Goal: Information Seeking & Learning: Learn about a topic

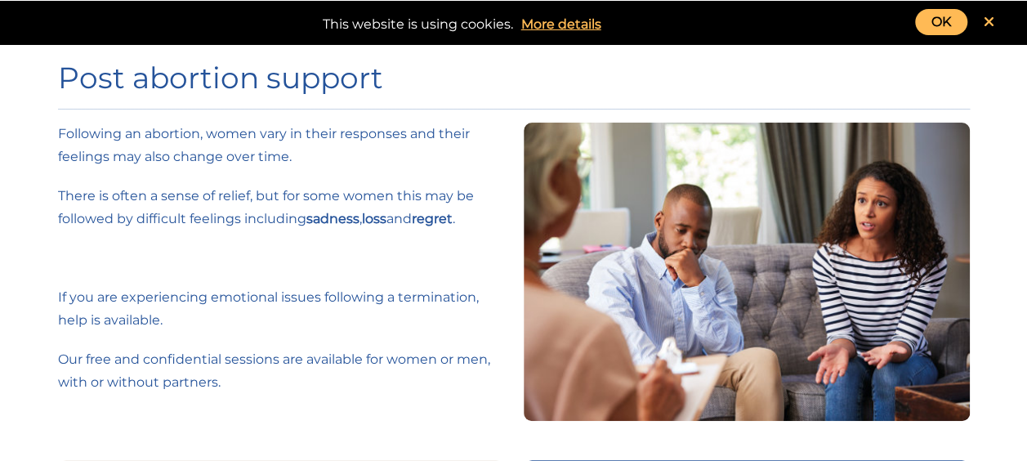
drag, startPoint x: 193, startPoint y: 127, endPoint x: 185, endPoint y: 101, distance: 28.2
click at [193, 126] on p "Following an abortion, women vary in their responses and their feelings may als…" at bounding box center [281, 146] width 446 height 46
click at [941, 24] on link "OK" at bounding box center [941, 22] width 52 height 26
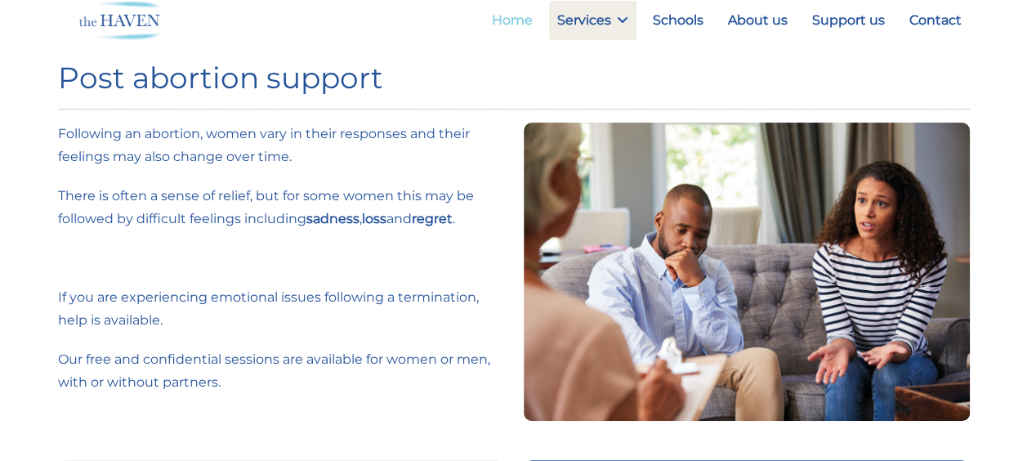
click at [522, 11] on link "Home" at bounding box center [512, 20] width 57 height 39
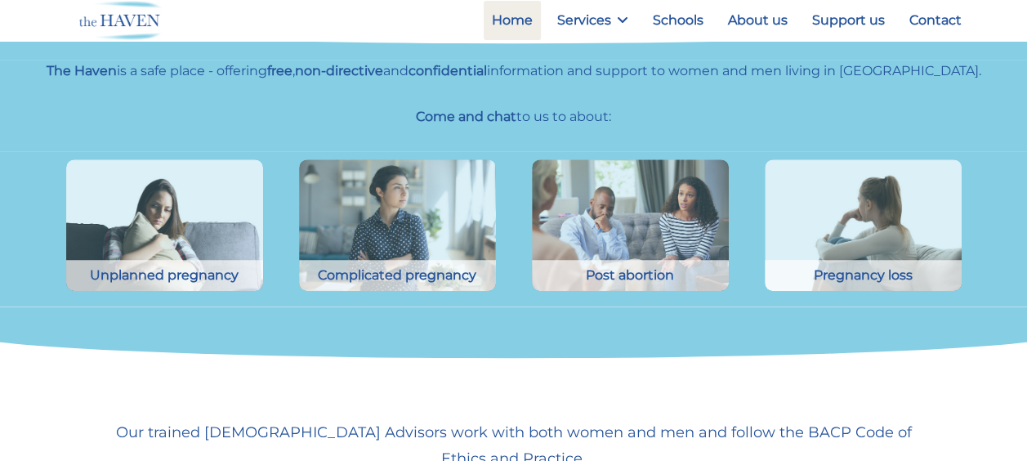
scroll to position [409, 0]
